Goal: Navigation & Orientation: Find specific page/section

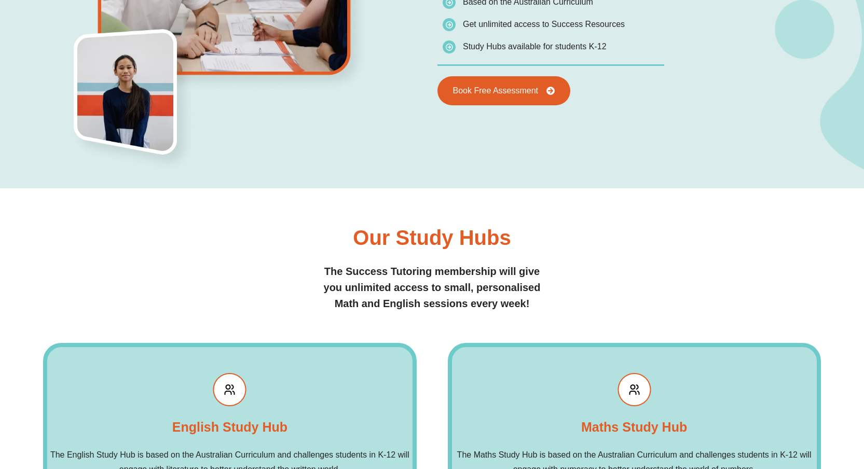
scroll to position [974, 0]
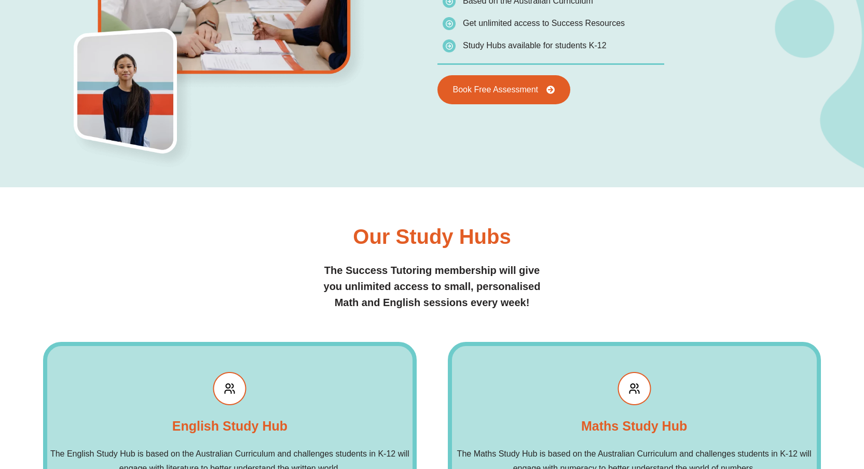
drag, startPoint x: 505, startPoint y: 192, endPoint x: 505, endPoint y: 174, distance: 18.2
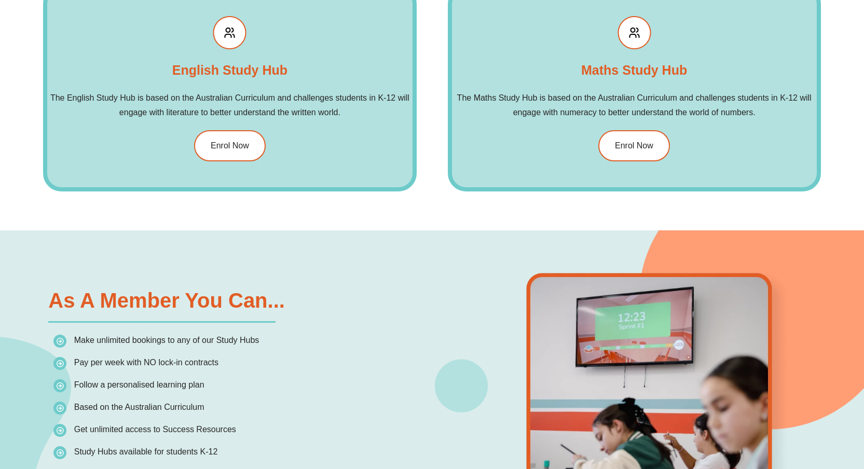
scroll to position [0, 0]
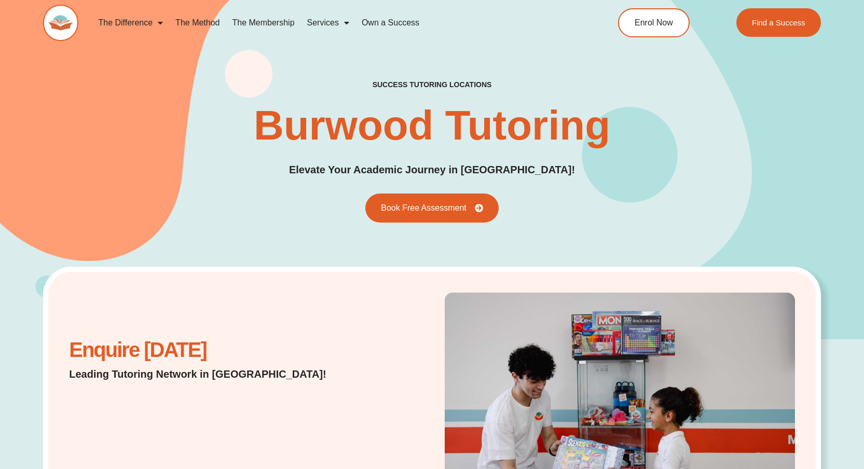
scroll to position [397, 0]
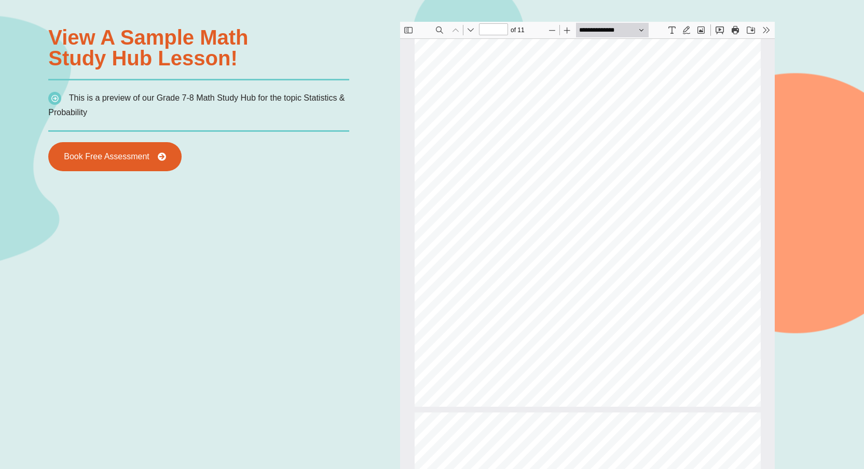
scroll to position [96, 0]
type input "*"
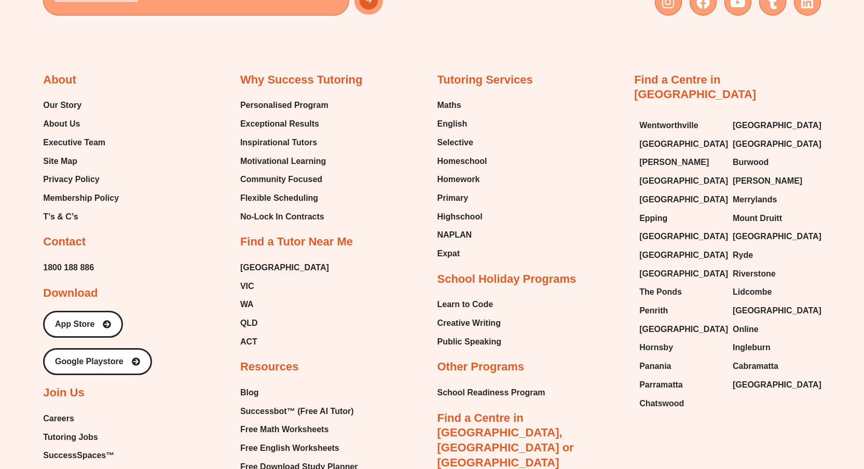
scroll to position [3876, 0]
